Goal: Information Seeking & Learning: Learn about a topic

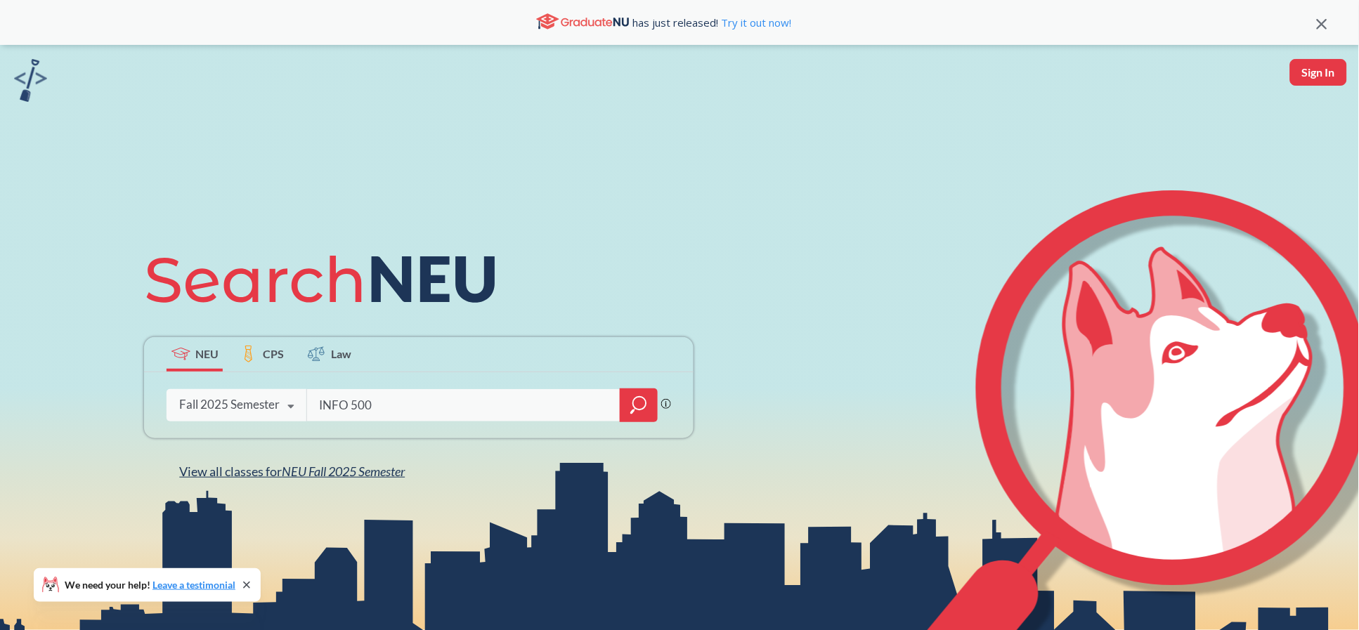
type input "INFO 5002"
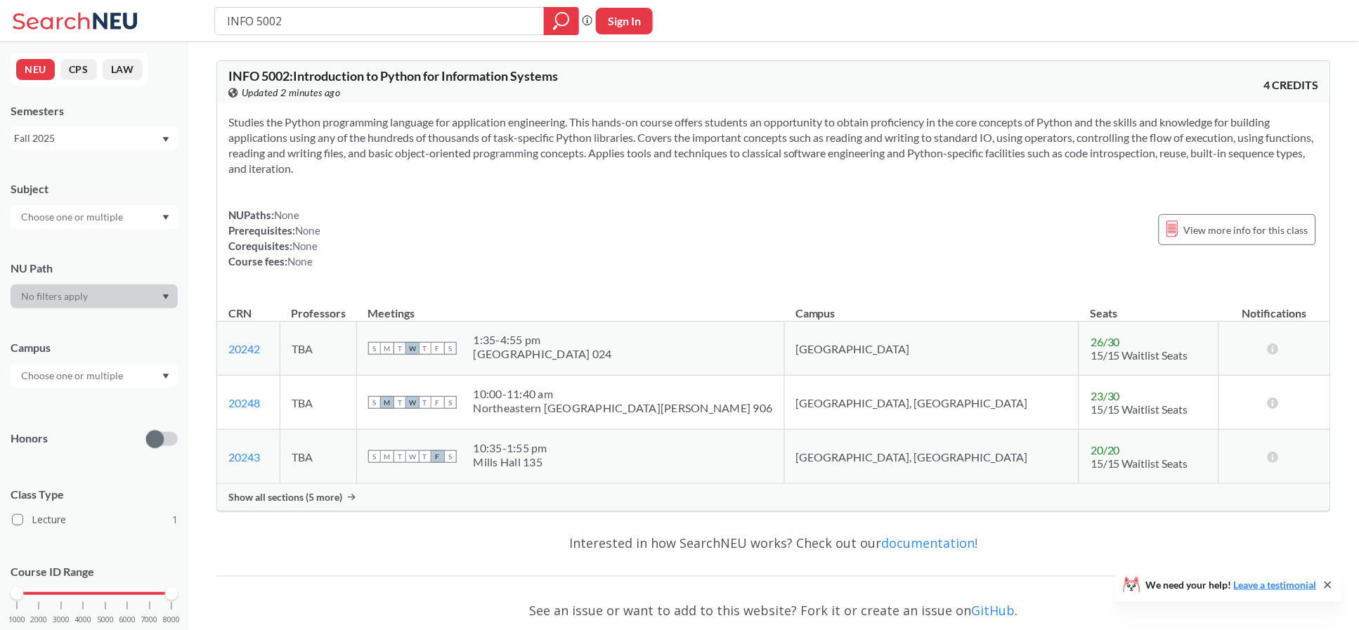
click at [222, 503] on div "Show all sections (5 more)" at bounding box center [773, 497] width 1113 height 27
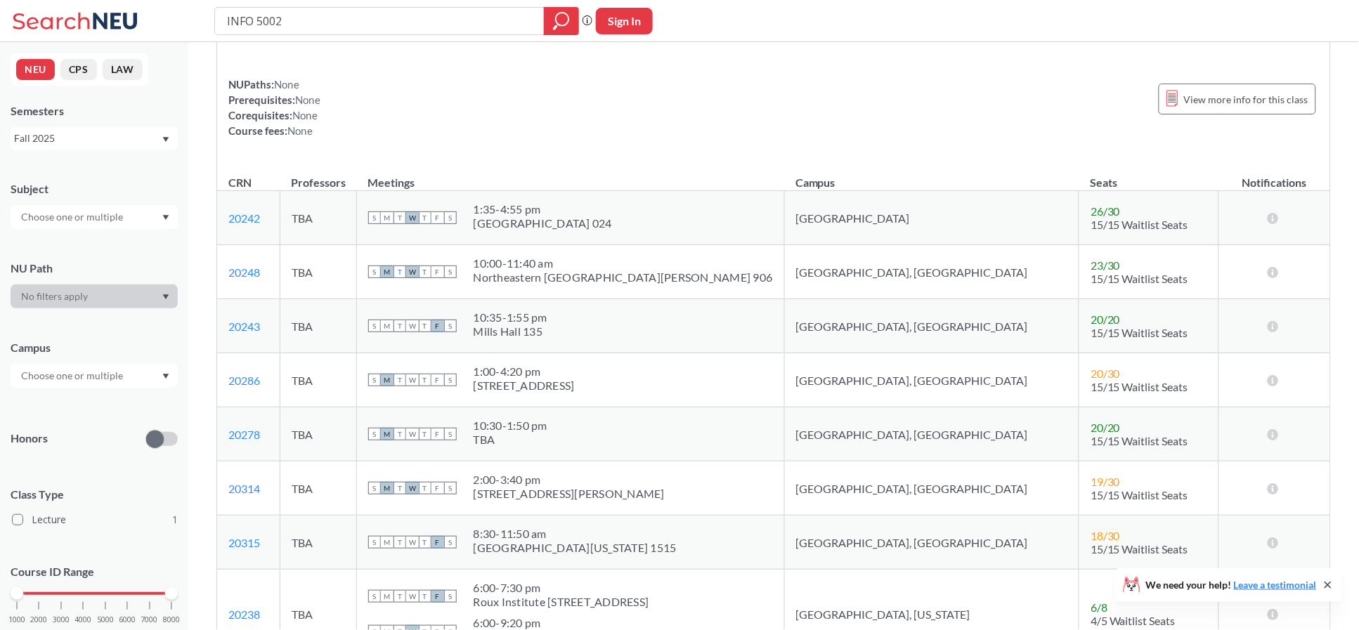
scroll to position [281, 0]
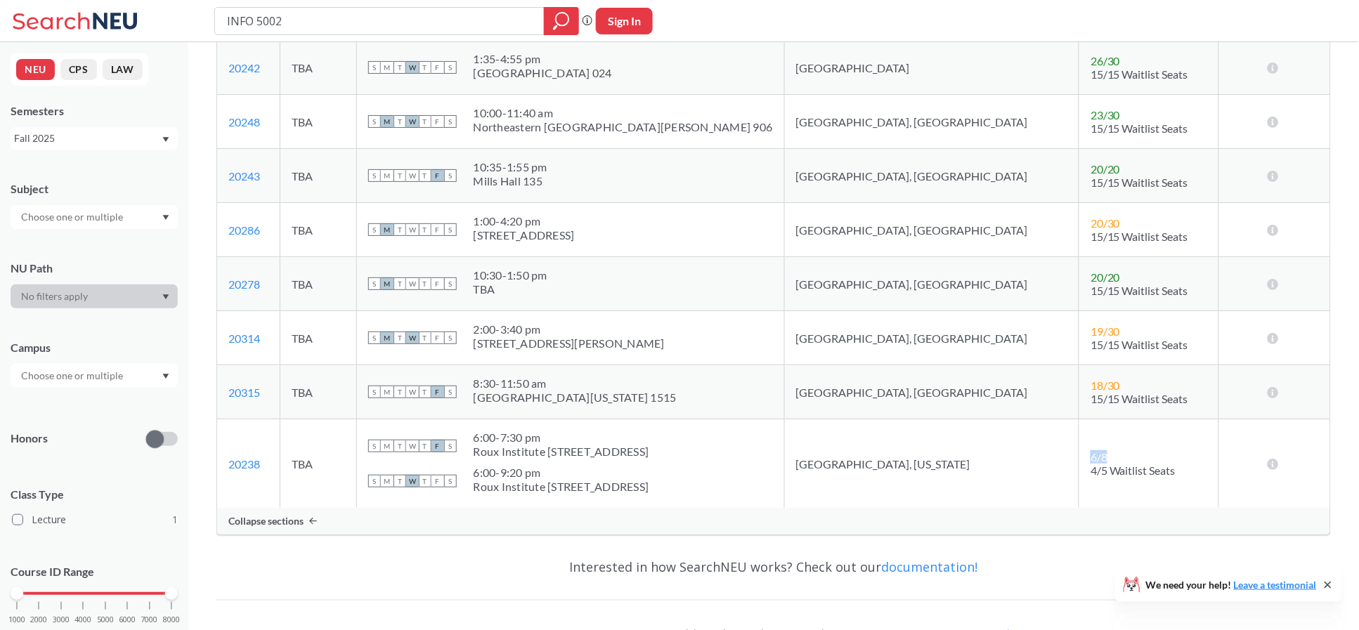
drag, startPoint x: 1051, startPoint y: 462, endPoint x: 1020, endPoint y: 461, distance: 30.3
click at [1079, 461] on td "6 / 8 4/5 Waitlist Seats" at bounding box center [1149, 464] width 140 height 89
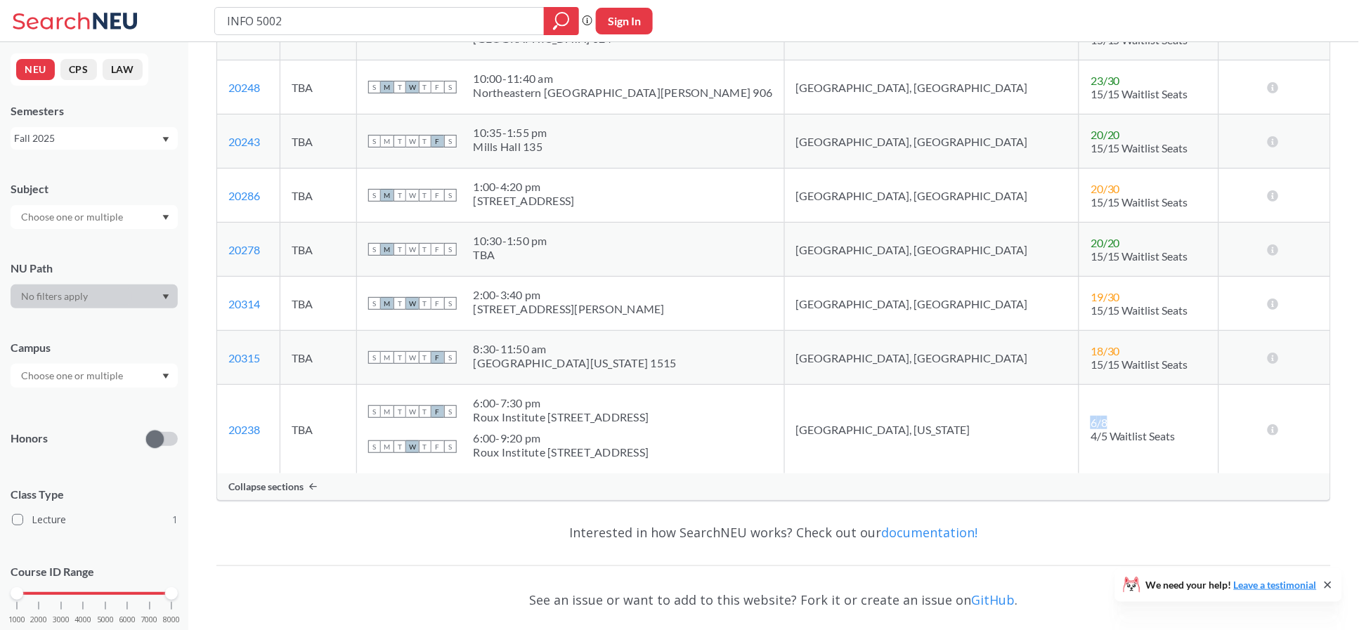
scroll to position [412, 0]
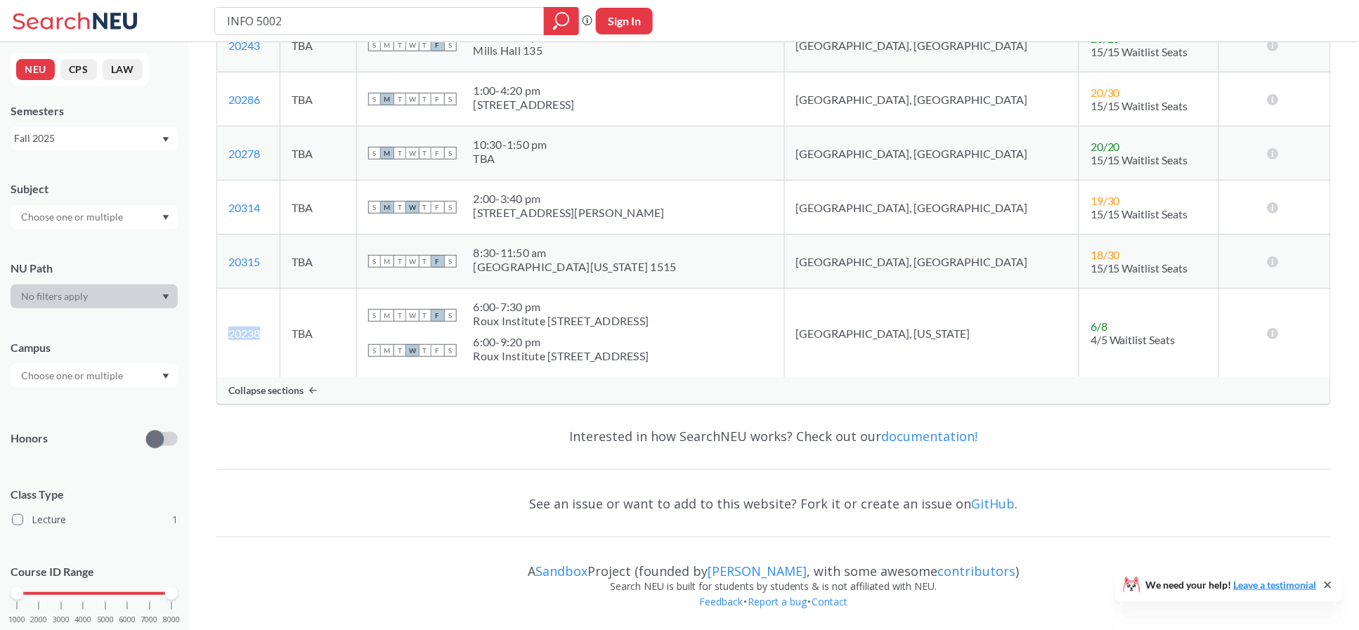
drag, startPoint x: 283, startPoint y: 346, endPoint x: 230, endPoint y: 335, distance: 54.6
click at [229, 335] on td "20238 View this section on Banner." at bounding box center [248, 333] width 63 height 89
copy link "20238"
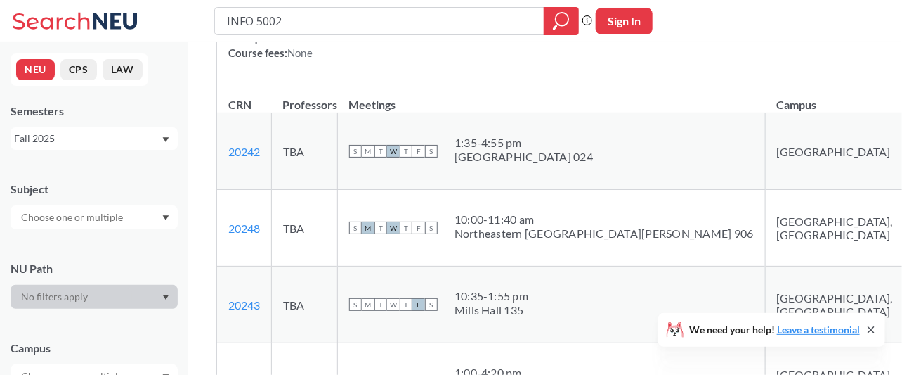
scroll to position [0, 0]
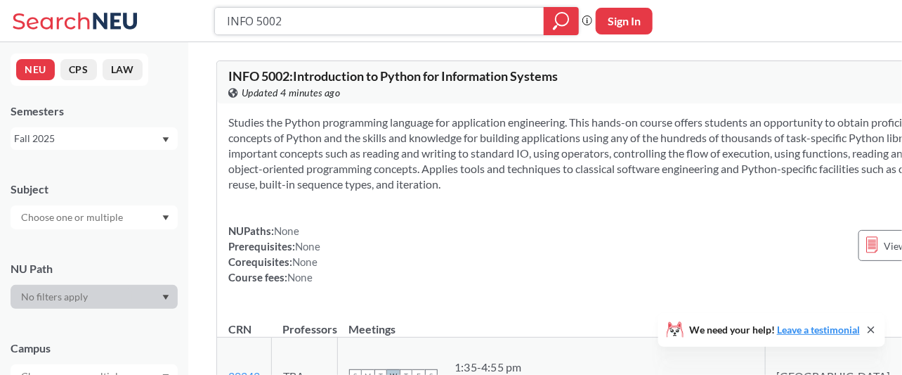
drag, startPoint x: 505, startPoint y: 26, endPoint x: 126, endPoint y: 26, distance: 379.5
click at [126, 26] on div "INFO 5002 Phrase search guarantees the exact search appears in the results. Ex.…" at bounding box center [451, 21] width 902 height 42
type input "cs 5001"
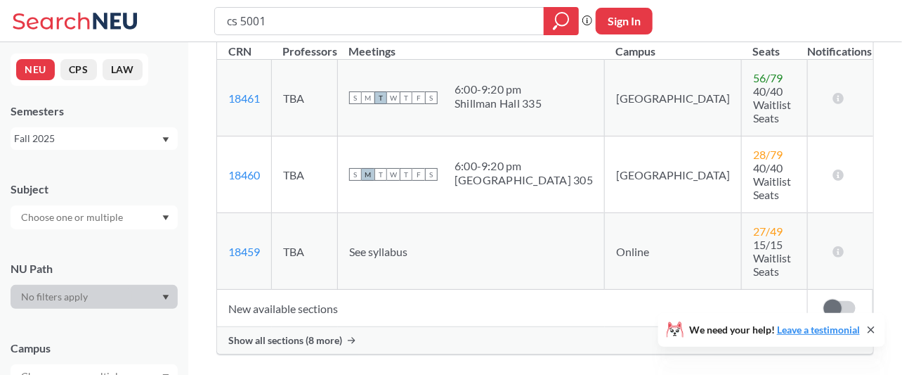
scroll to position [299, 0]
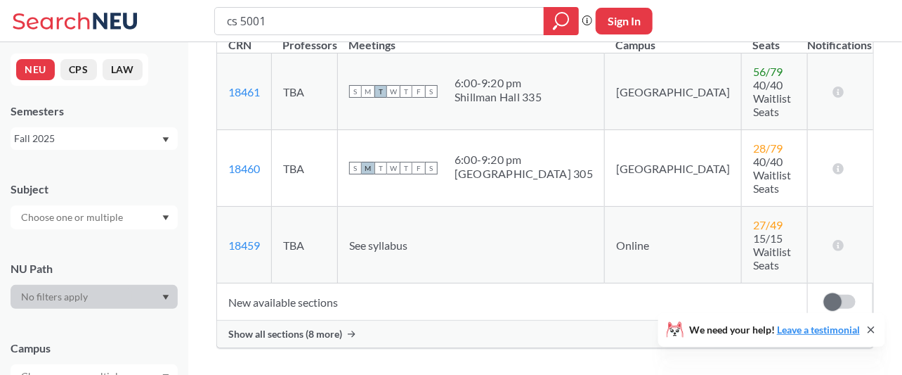
click at [330, 327] on span "Show all sections (8 more)" at bounding box center [285, 333] width 114 height 13
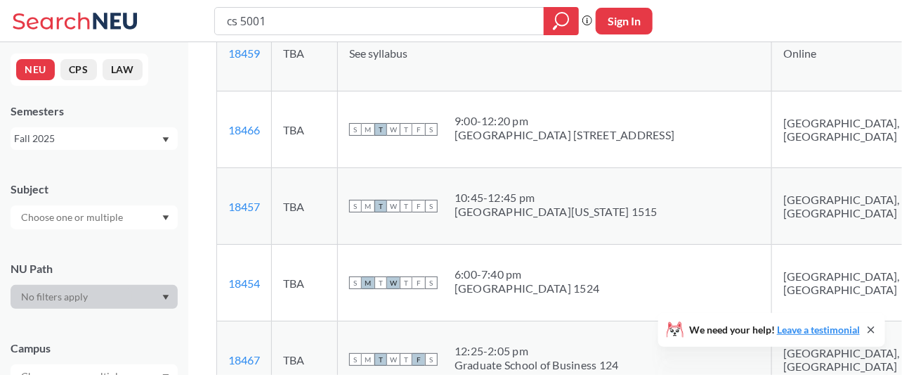
scroll to position [366, 0]
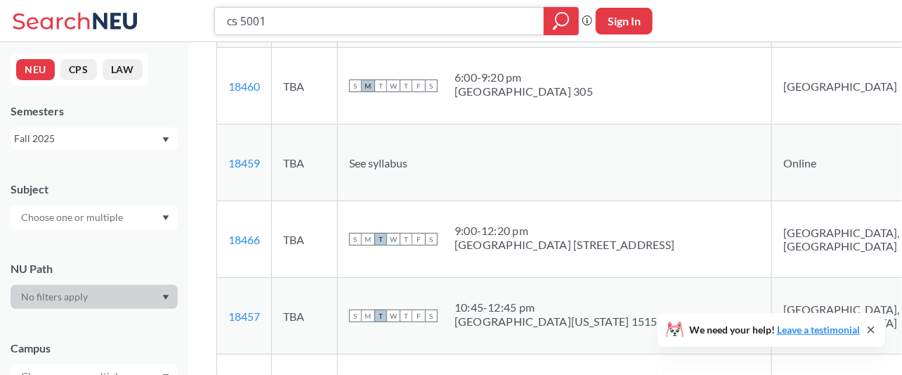
click at [290, 20] on input "cs 5001" at bounding box center [380, 21] width 309 height 24
type input "cs 5003"
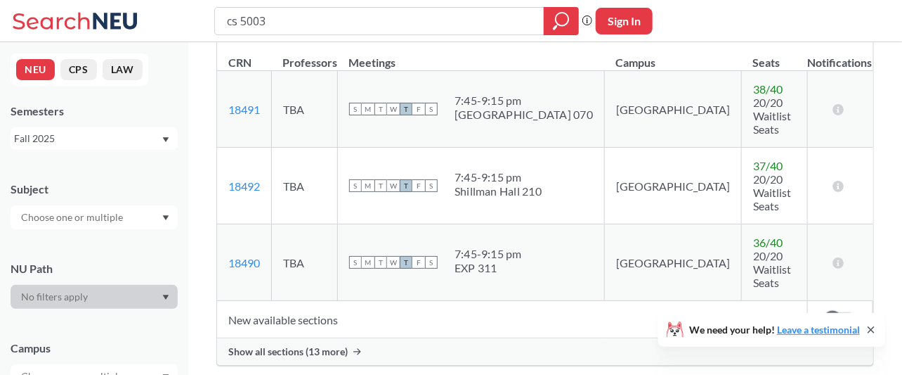
scroll to position [223, 0]
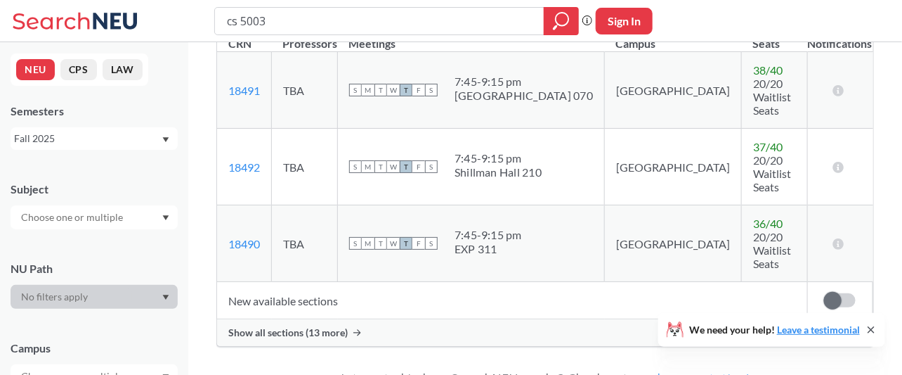
click at [296, 326] on span "Show all sections (13 more)" at bounding box center [287, 332] width 119 height 13
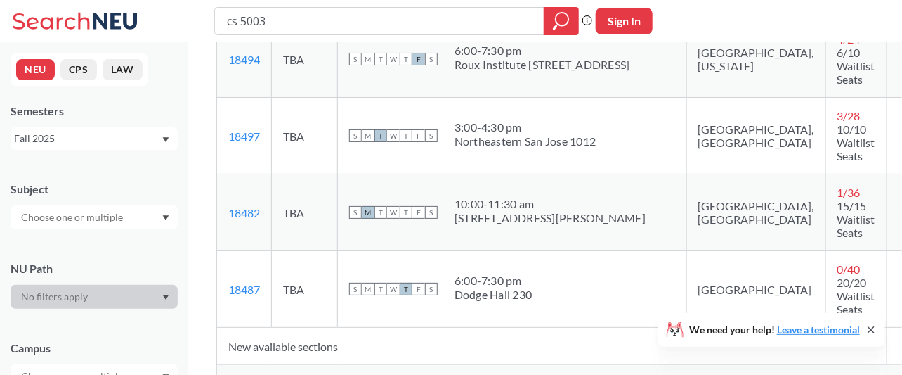
scroll to position [1105, 0]
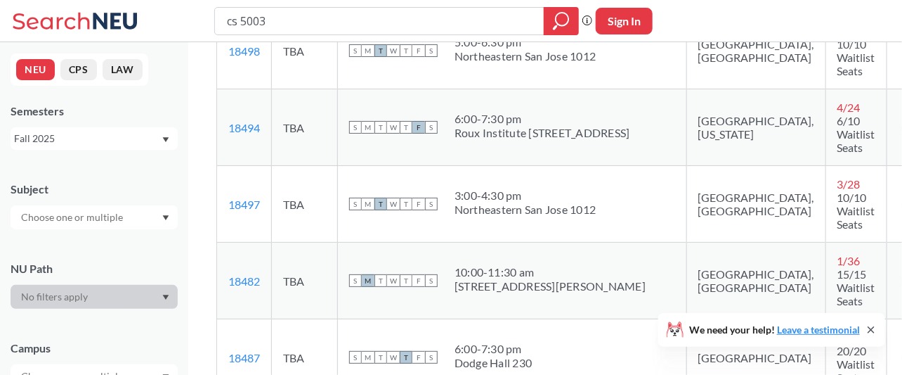
click at [713, 28] on div "cs 5003 Phrase search guarantees the exact search appears in the results. Ex. I…" at bounding box center [451, 21] width 902 height 42
click at [491, 14] on input "cs 5003" at bounding box center [380, 21] width 309 height 24
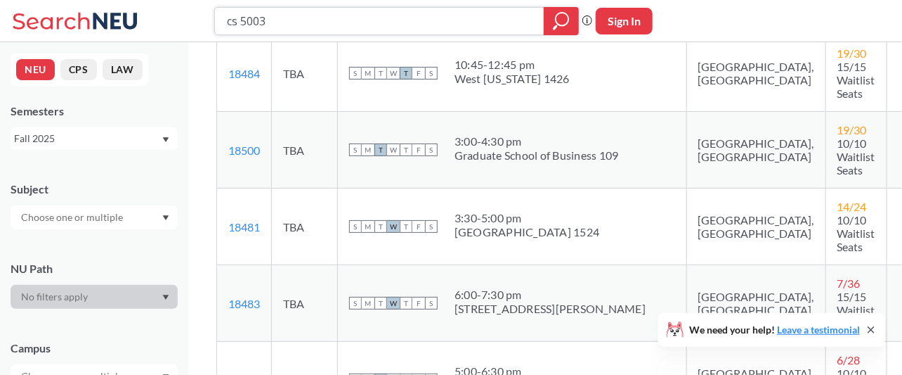
scroll to position [774, 0]
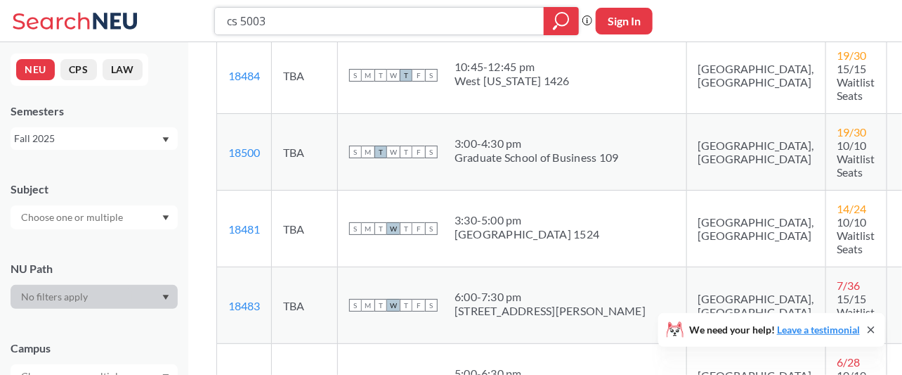
click at [505, 21] on input "cs 5003" at bounding box center [380, 21] width 309 height 24
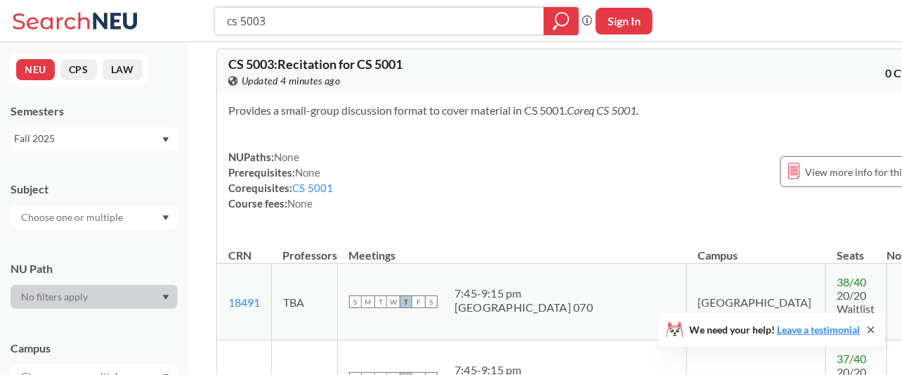
scroll to position [0, 0]
